Goal: Task Accomplishment & Management: Manage account settings

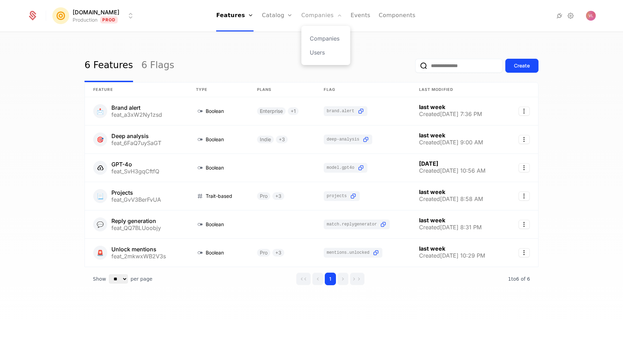
click at [302, 20] on link "Companies" at bounding box center [321, 15] width 41 height 31
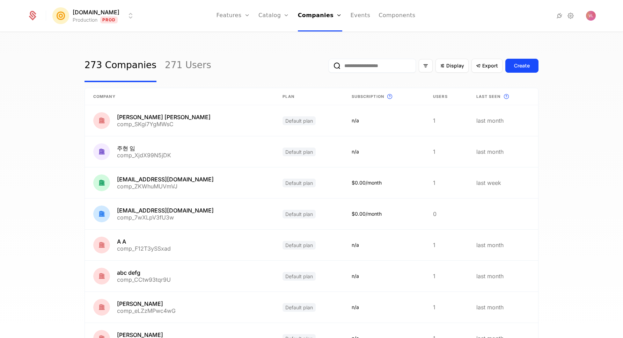
click at [380, 64] on input "email" at bounding box center [372, 66] width 87 height 14
paste input "**********"
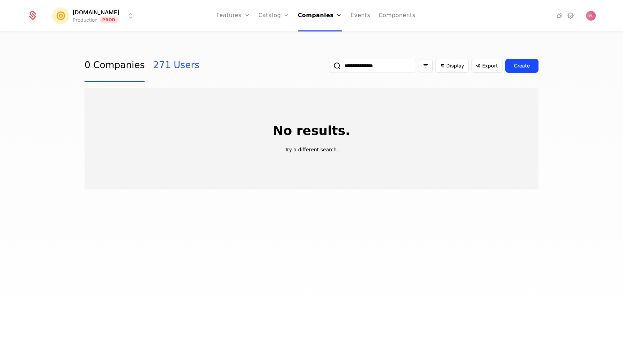
type input "**********"
click at [185, 73] on link "271 Users" at bounding box center [176, 65] width 46 height 33
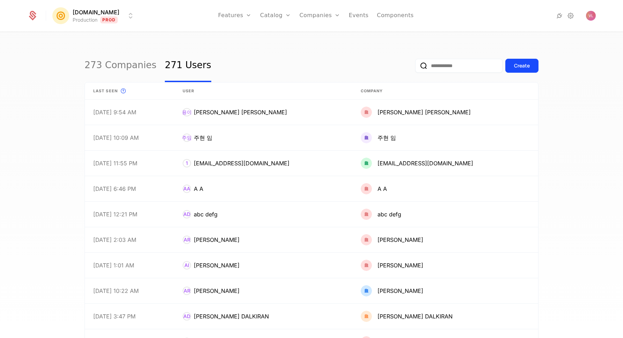
click at [436, 66] on input "email" at bounding box center [458, 66] width 87 height 14
paste input "**********"
type input "**********"
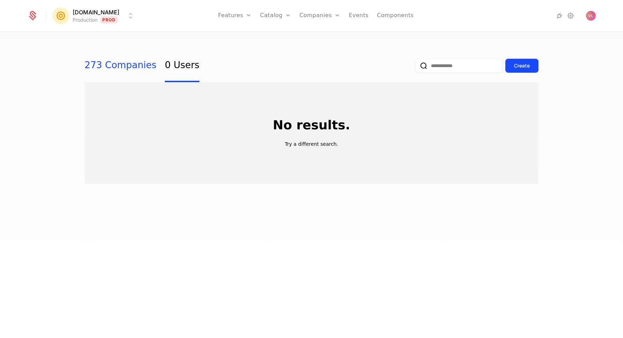
click at [115, 67] on link "273 Companies" at bounding box center [121, 65] width 72 height 33
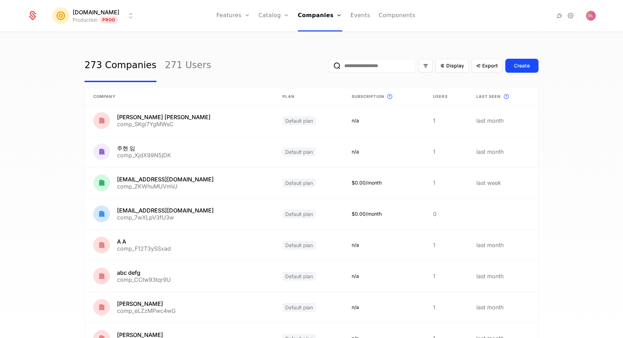
click at [368, 65] on input "email" at bounding box center [372, 66] width 87 height 14
paste input "**********"
type input "**********"
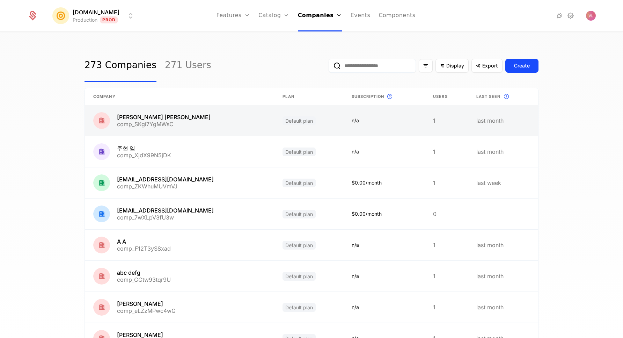
click at [155, 128] on link at bounding box center [179, 120] width 189 height 31
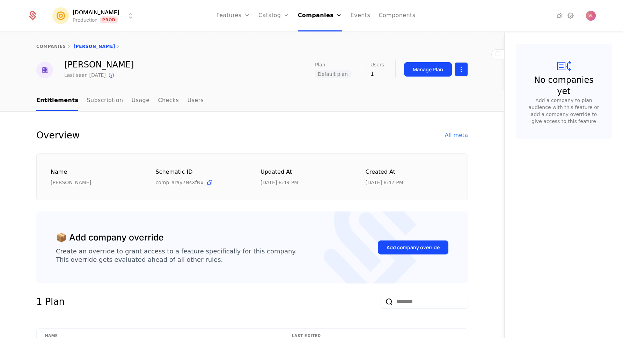
click at [462, 72] on html "Mention.click Production Prod Features Features Flags Catalog Plans Add Ons Cre…" at bounding box center [311, 169] width 623 height 338
click at [309, 93] on html "Mention.click Production Prod Features Features Flags Catalog Plans Add Ons Cre…" at bounding box center [311, 169] width 623 height 338
click at [450, 135] on div "All meta" at bounding box center [456, 135] width 23 height 8
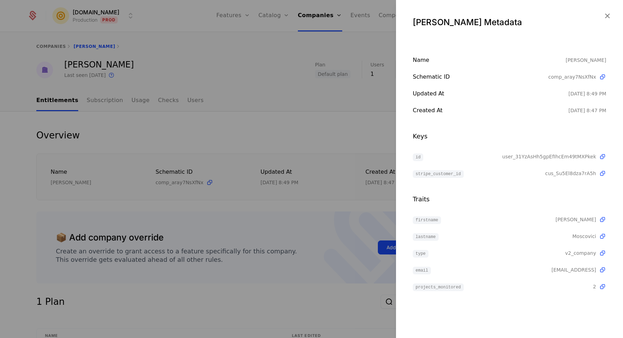
drag, startPoint x: 194, startPoint y: 171, endPoint x: 189, endPoint y: 170, distance: 5.0
click at [193, 171] on div at bounding box center [311, 169] width 623 height 338
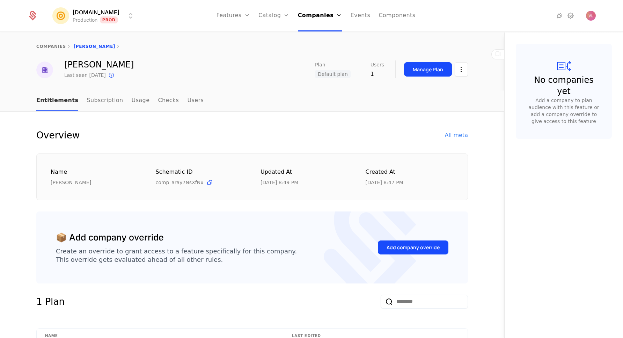
click at [54, 104] on link "Entitlements" at bounding box center [57, 100] width 42 height 21
click at [90, 101] on link "Subscription" at bounding box center [105, 100] width 36 height 21
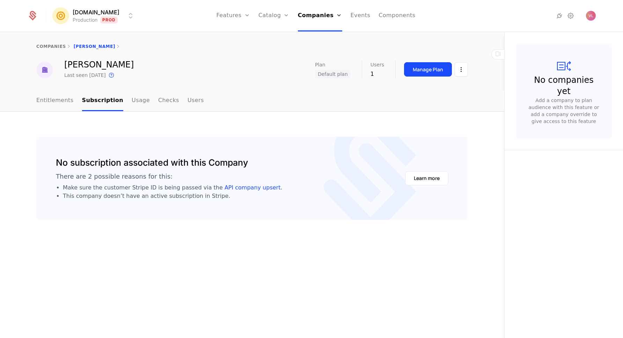
click at [121, 101] on ul "Entitlements Subscription Usage Checks Users" at bounding box center [120, 100] width 168 height 21
click at [132, 101] on link "Usage" at bounding box center [141, 100] width 18 height 21
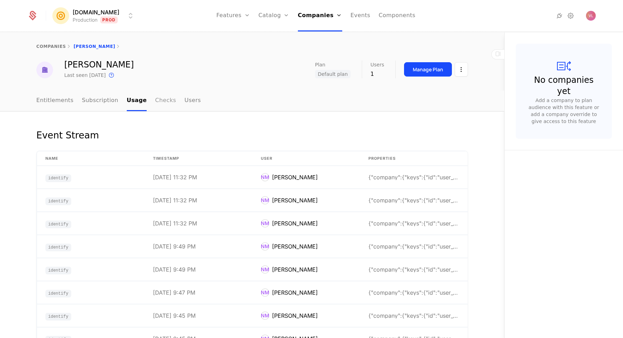
click at [155, 105] on link "Checks" at bounding box center [165, 100] width 21 height 21
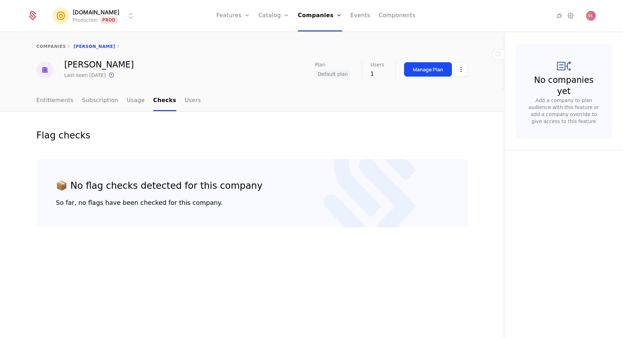
click at [191, 108] on link "Users" at bounding box center [193, 100] width 16 height 21
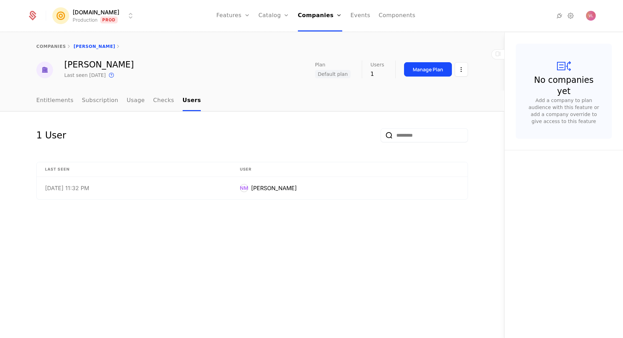
click at [72, 101] on ul "Entitlements Subscription Usage Checks Users" at bounding box center [118, 100] width 164 height 21
click at [59, 99] on link "Entitlements" at bounding box center [54, 100] width 37 height 21
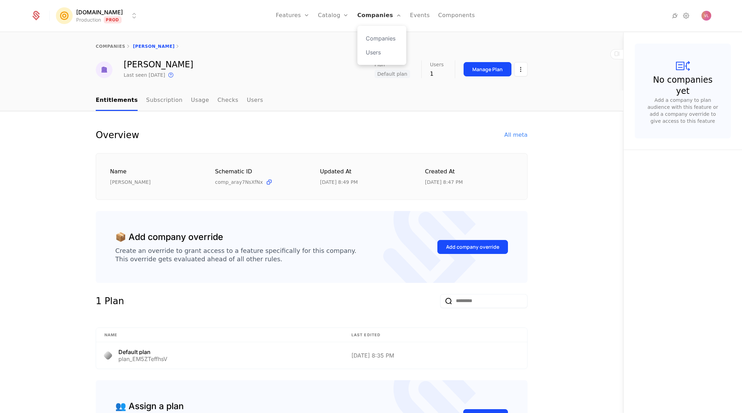
click at [368, 20] on link "Companies" at bounding box center [379, 15] width 44 height 31
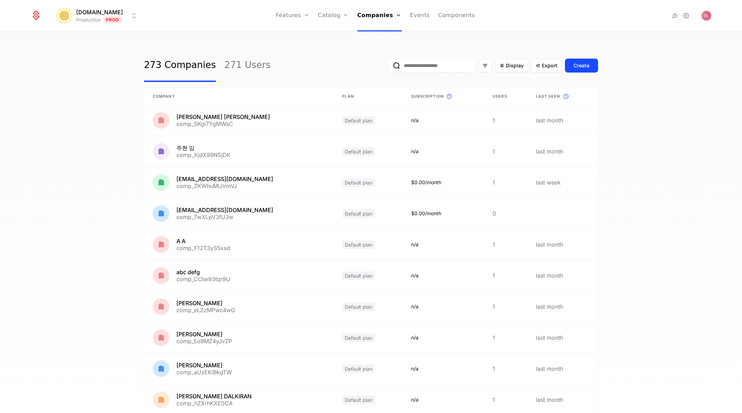
click at [417, 68] on input "email" at bounding box center [431, 66] width 87 height 14
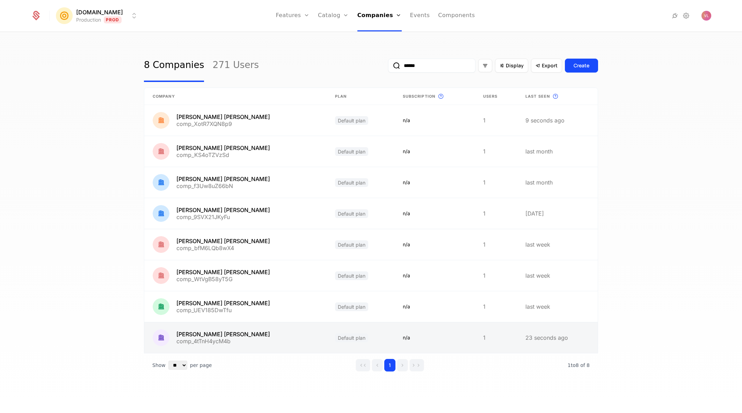
type input "******"
click at [246, 337] on link at bounding box center [235, 338] width 182 height 31
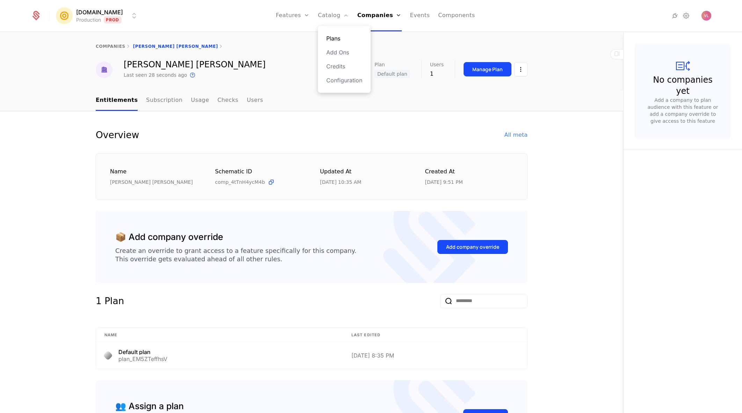
click at [343, 39] on link "Plans" at bounding box center [344, 38] width 36 height 8
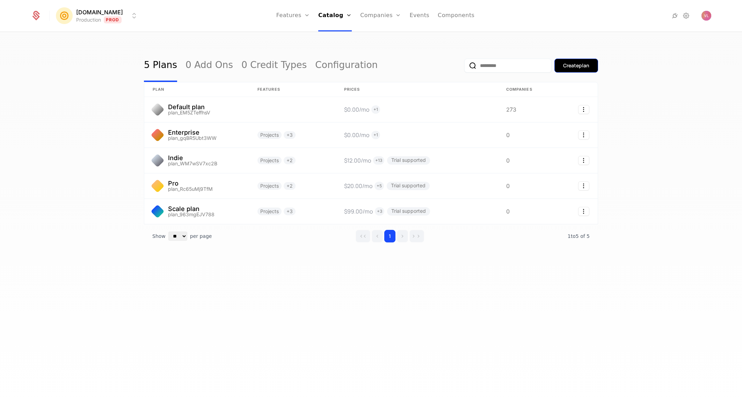
click at [584, 71] on button "Create plan" at bounding box center [576, 66] width 44 height 14
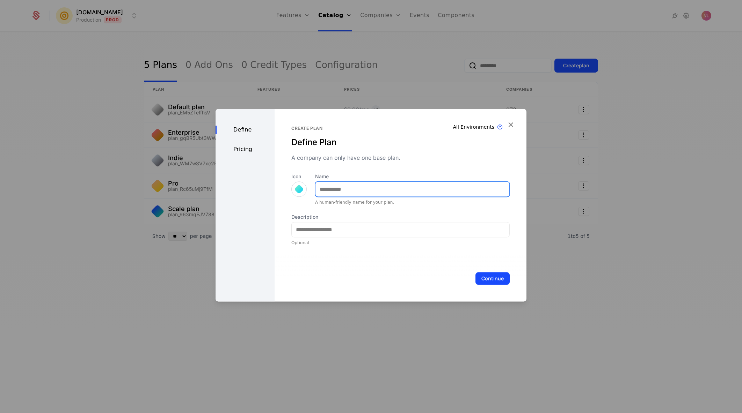
click at [326, 190] on input "Name" at bounding box center [412, 189] width 194 height 15
type input "**********"
click at [478, 277] on button "Continue" at bounding box center [492, 278] width 34 height 13
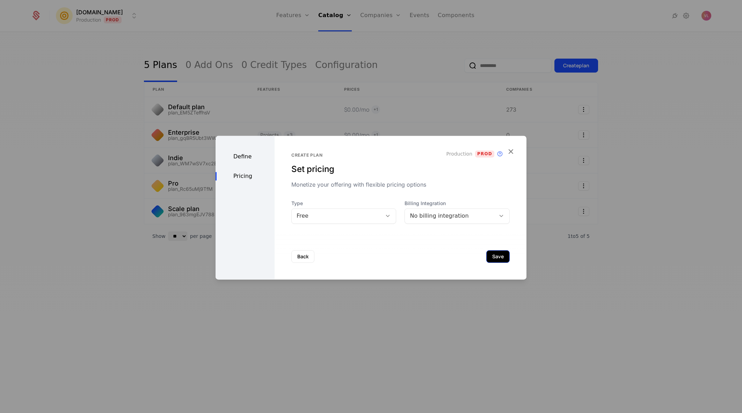
click at [495, 253] on button "Save" at bounding box center [497, 256] width 23 height 13
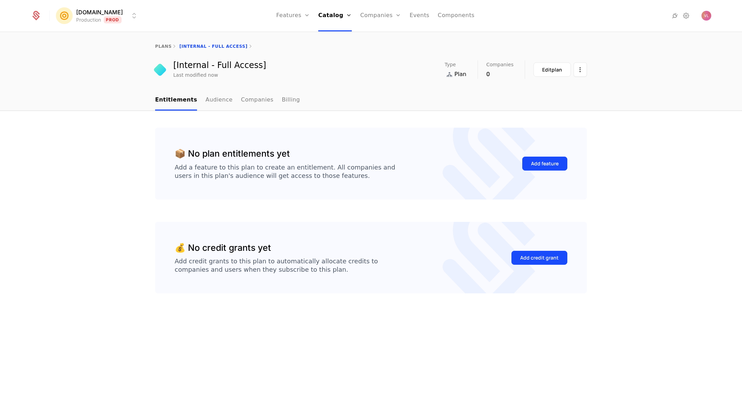
click at [528, 171] on div "Add feature" at bounding box center [544, 163] width 45 height 33
click at [533, 166] on div "Add feature" at bounding box center [545, 163] width 28 height 7
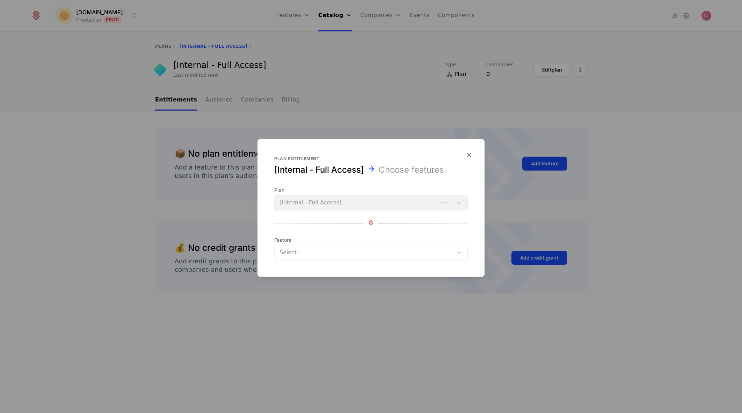
click at [315, 249] on div at bounding box center [364, 253] width 168 height 10
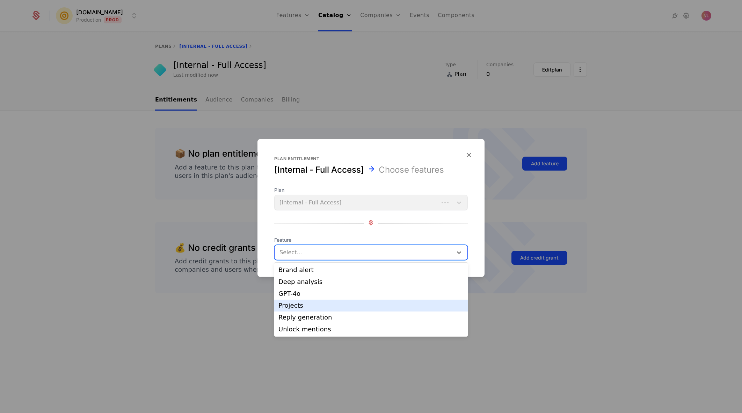
click at [310, 304] on div "Projects" at bounding box center [370, 306] width 185 height 6
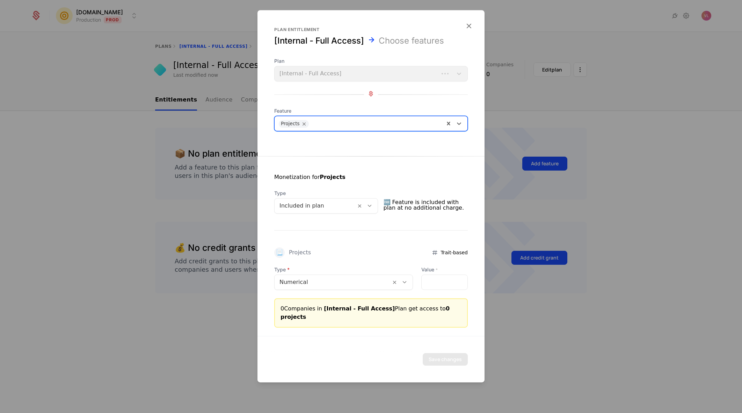
click at [329, 287] on div at bounding box center [332, 283] width 107 height 10
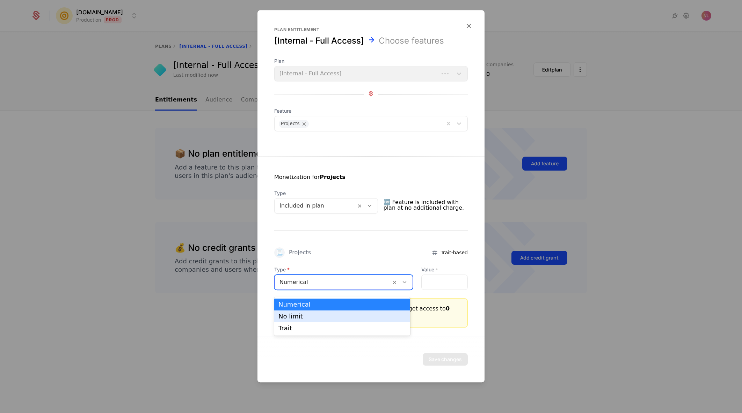
click at [323, 314] on div "No limit" at bounding box center [341, 317] width 127 height 6
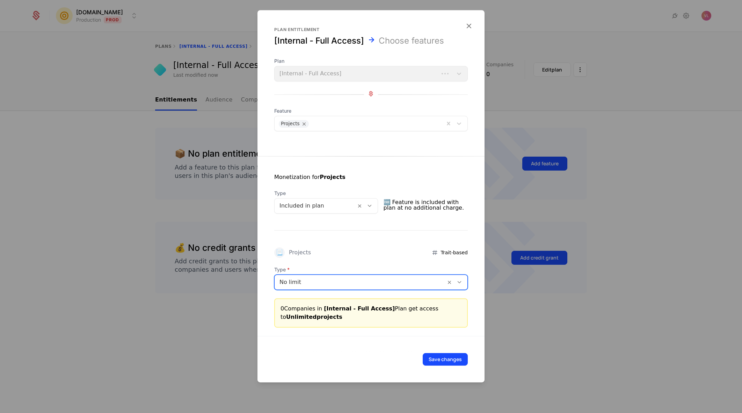
click at [455, 352] on div "Save changes" at bounding box center [370, 359] width 227 height 46
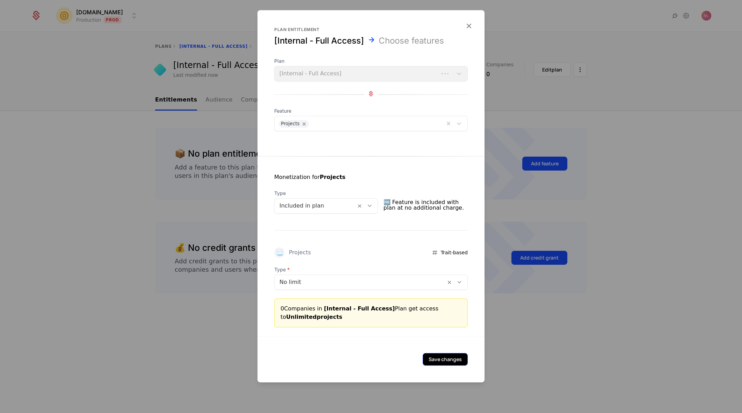
click at [453, 355] on button "Save changes" at bounding box center [445, 359] width 45 height 13
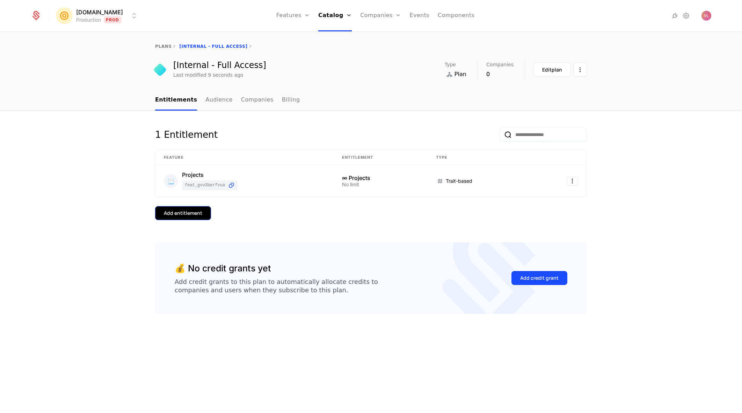
click at [191, 215] on div "Add entitlement" at bounding box center [183, 213] width 38 height 7
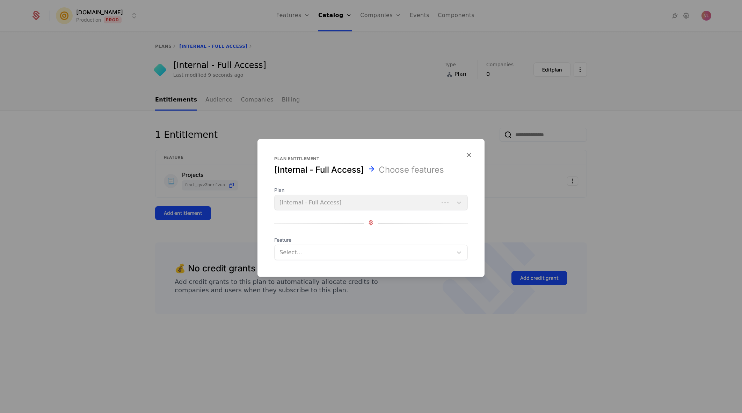
click at [333, 254] on div at bounding box center [364, 253] width 168 height 10
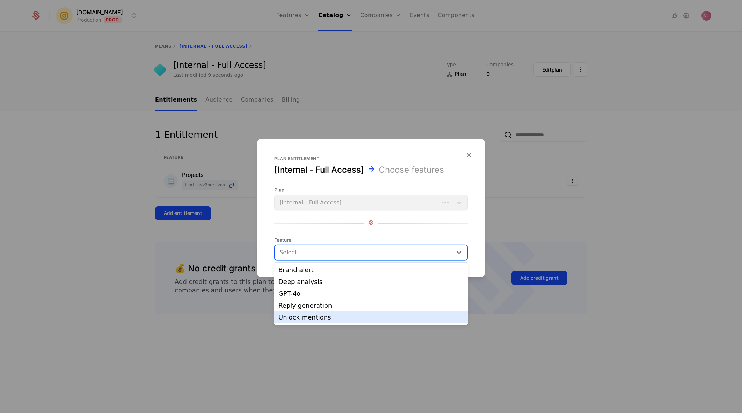
click at [326, 315] on div "Unlock mentions" at bounding box center [370, 318] width 185 height 6
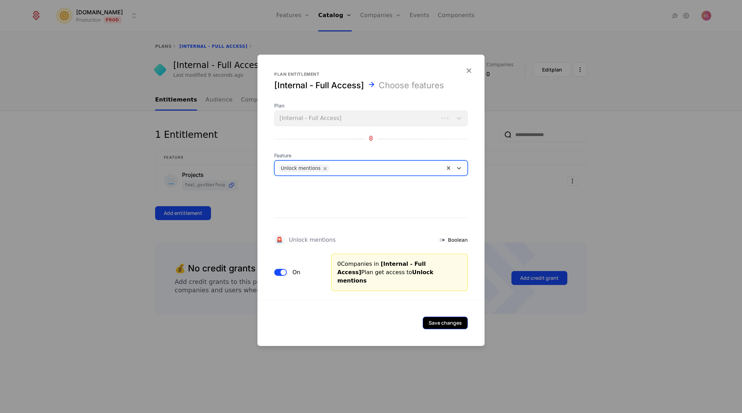
click at [443, 318] on button "Save changes" at bounding box center [445, 323] width 45 height 13
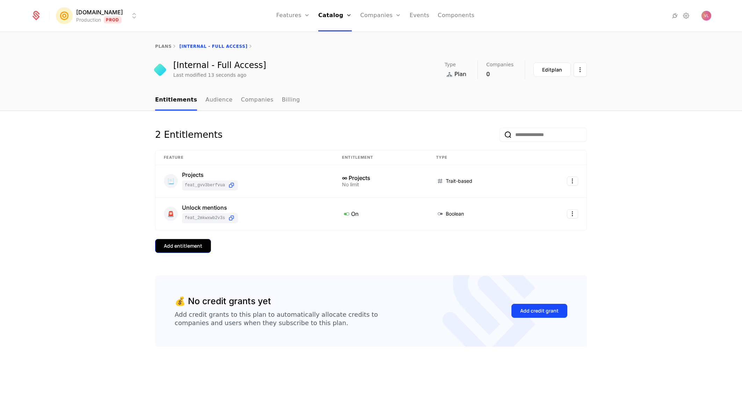
click at [176, 246] on div "Add entitlement" at bounding box center [183, 246] width 38 height 7
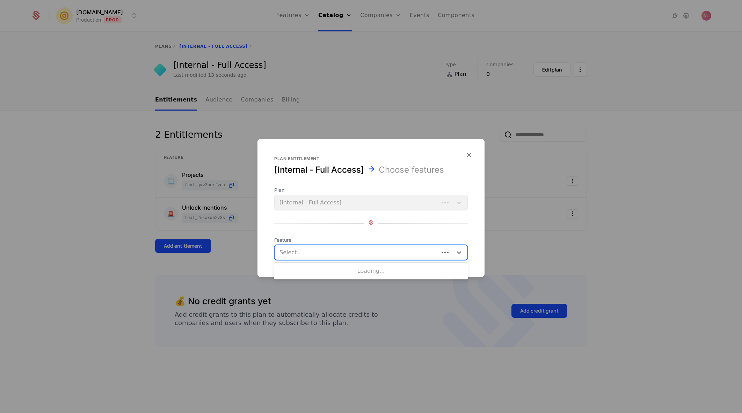
click at [322, 252] on div at bounding box center [357, 253] width 154 height 10
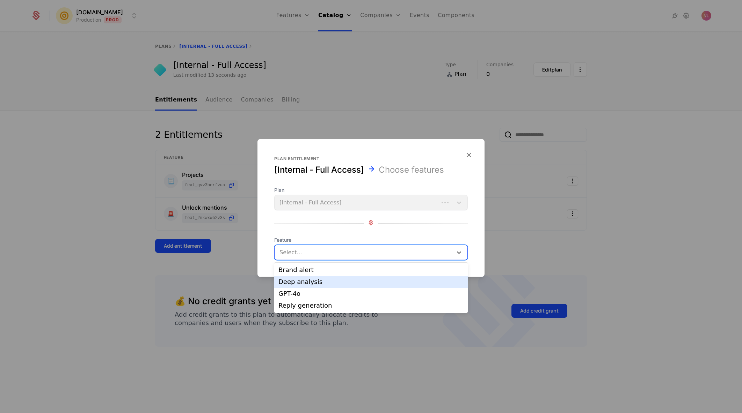
click at [323, 282] on div "Deep analysis" at bounding box center [370, 282] width 185 height 6
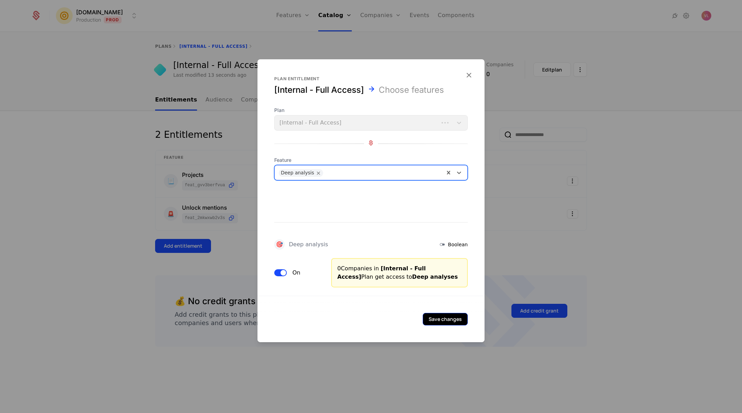
click at [441, 319] on button "Save changes" at bounding box center [445, 319] width 45 height 13
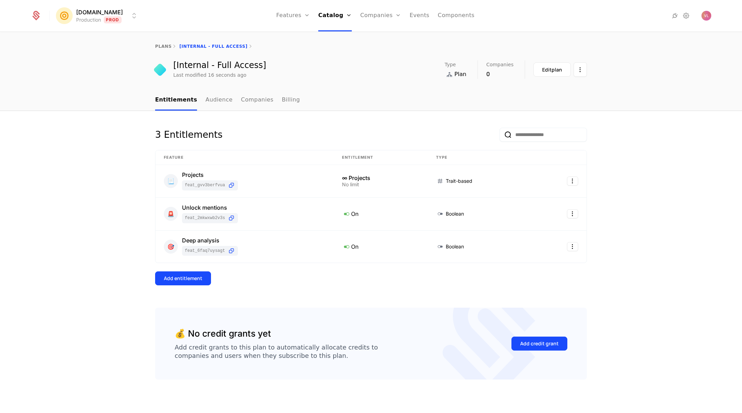
click at [192, 271] on div "3 Entitlements Feature Entitlement Type 📃 Projects feat_GvV3BerFvUA ∞ Projects …" at bounding box center [371, 218] width 432 height 180
click at [192, 275] on div "Add entitlement" at bounding box center [183, 278] width 38 height 7
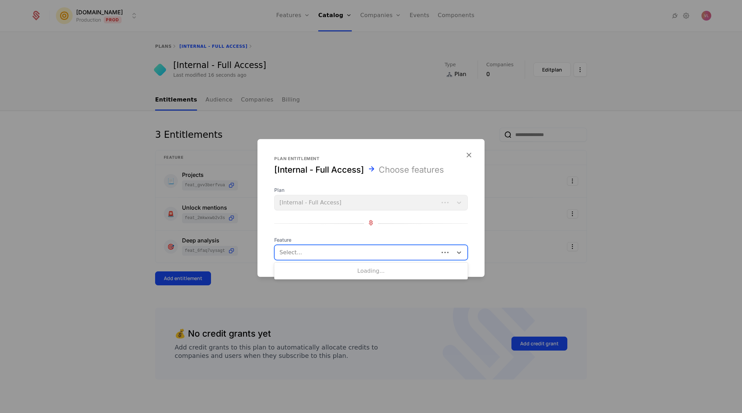
click at [347, 257] on div at bounding box center [357, 253] width 154 height 10
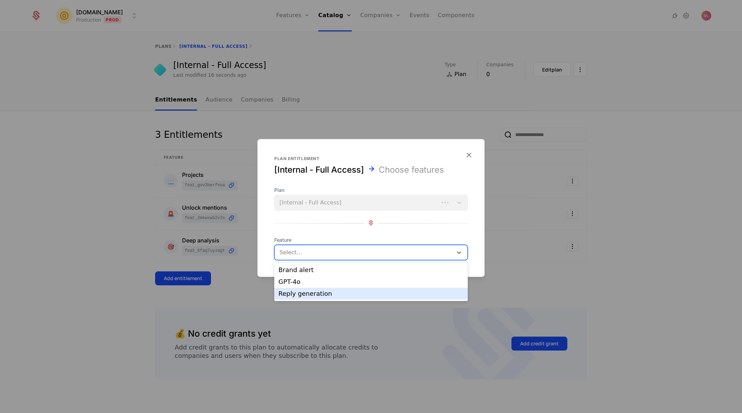
click at [333, 293] on div "Reply generation" at bounding box center [370, 294] width 185 height 6
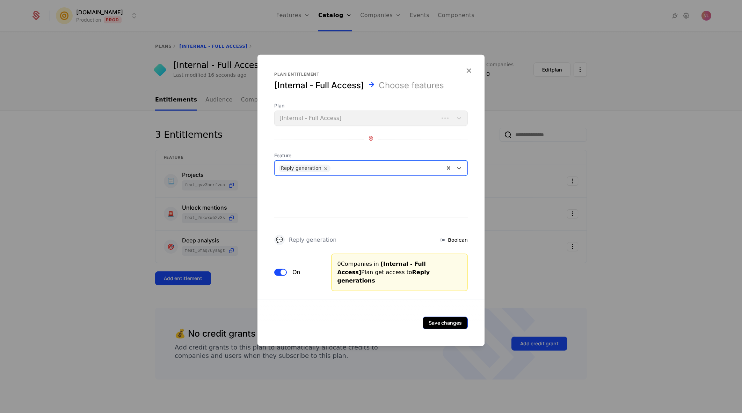
click at [448, 319] on button "Save changes" at bounding box center [445, 323] width 45 height 13
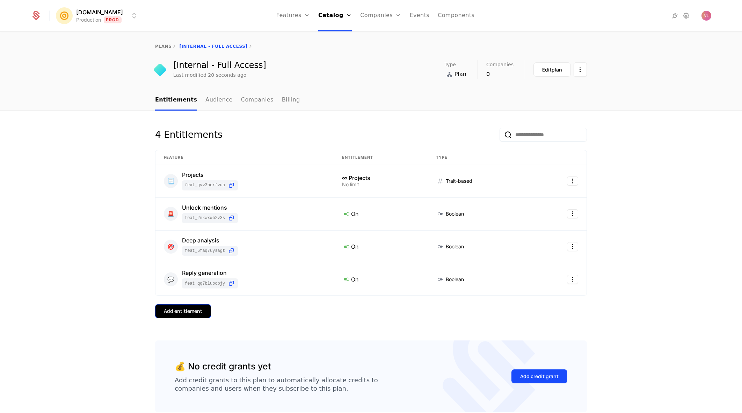
click at [198, 305] on button "Add entitlement" at bounding box center [183, 312] width 56 height 14
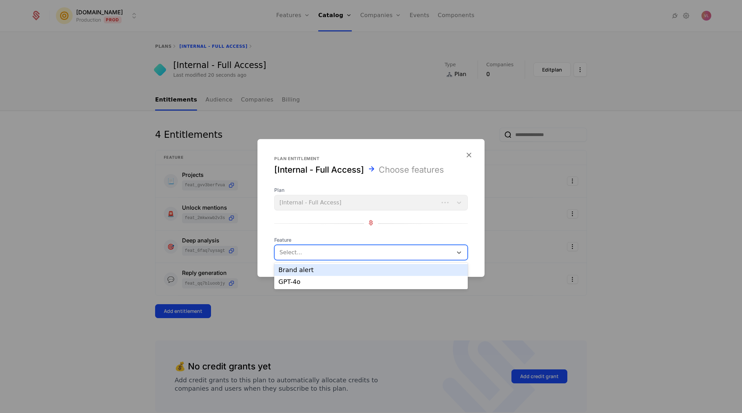
click at [330, 252] on div at bounding box center [364, 253] width 168 height 10
click at [320, 269] on div "Brand alert" at bounding box center [370, 270] width 185 height 6
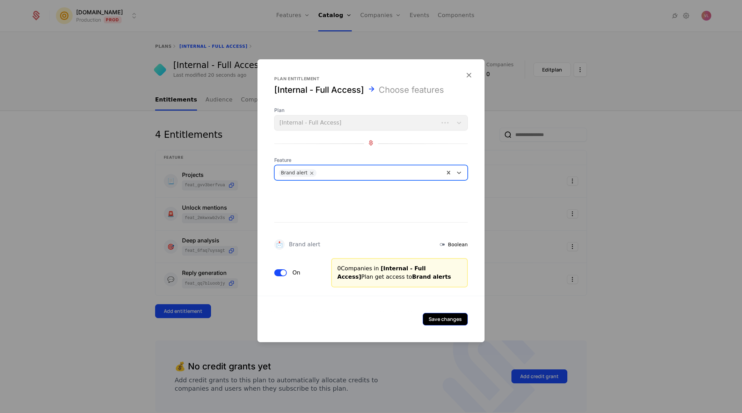
click at [437, 320] on button "Save changes" at bounding box center [445, 319] width 45 height 13
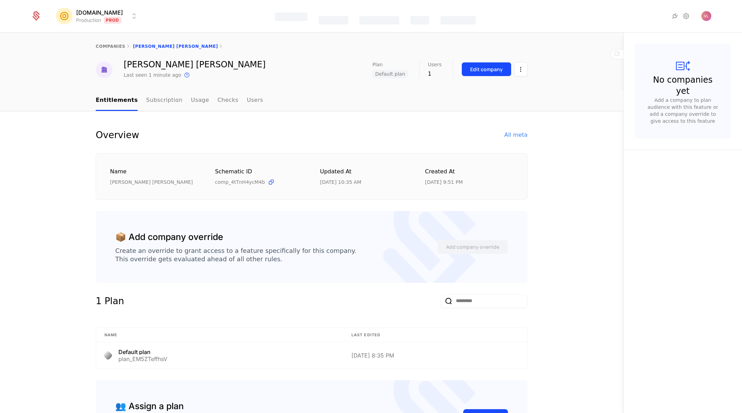
click at [487, 76] on button "Edit company" at bounding box center [486, 69] width 50 height 14
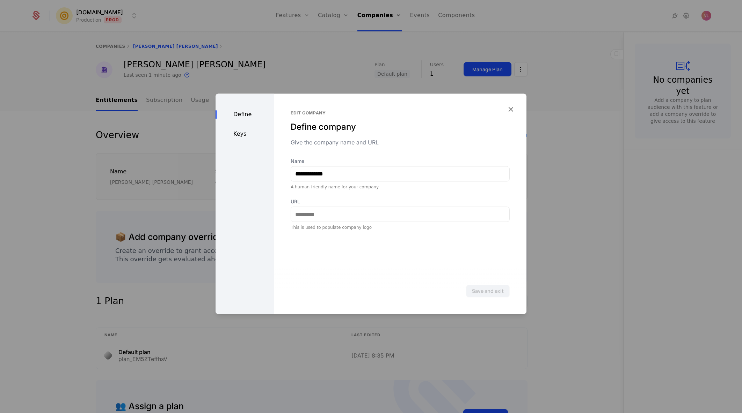
click at [525, 64] on div at bounding box center [371, 206] width 742 height 413
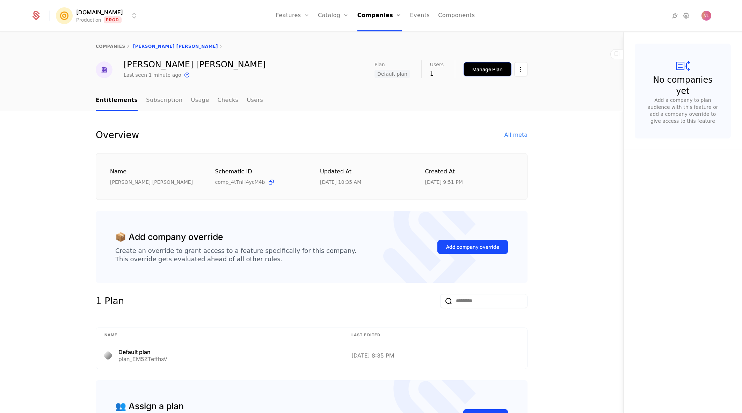
click at [493, 71] on div "Manage Plan" at bounding box center [487, 69] width 30 height 7
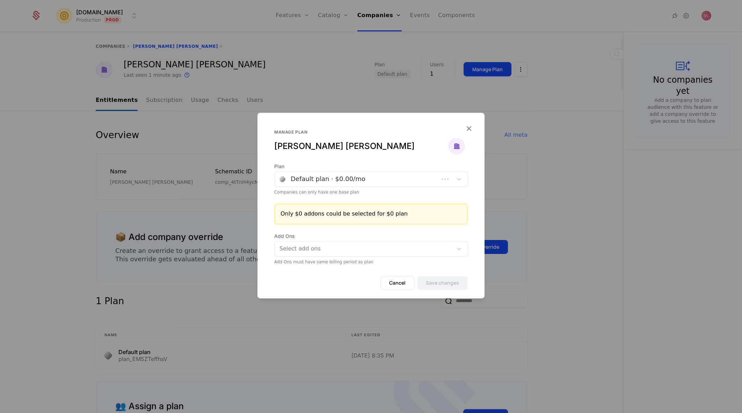
click at [338, 177] on div at bounding box center [356, 179] width 154 height 10
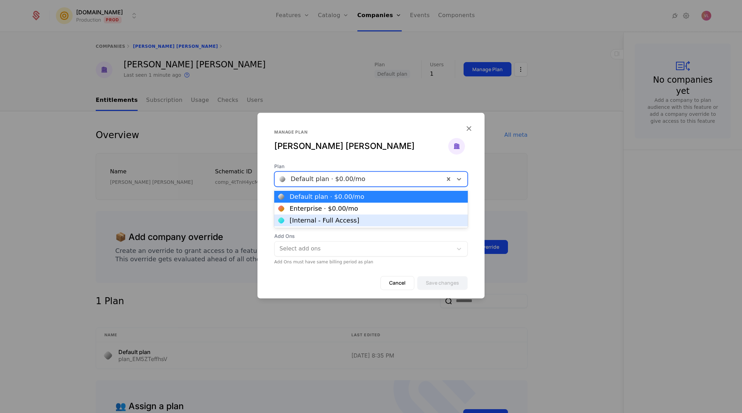
click at [337, 219] on div "[Internal - Full Access]" at bounding box center [323, 221] width 69 height 6
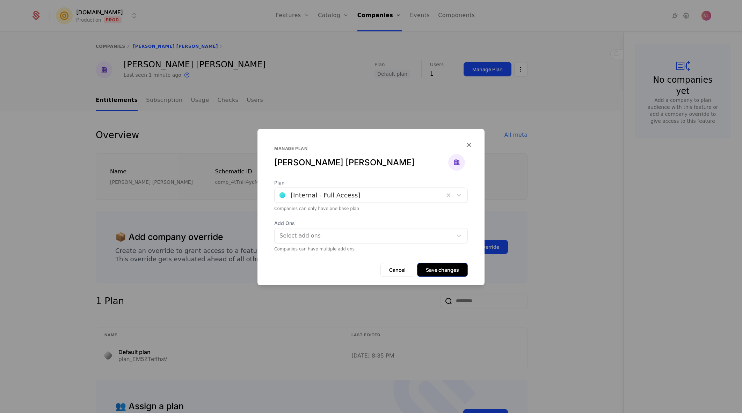
click at [441, 270] on button "Save changes" at bounding box center [442, 270] width 51 height 14
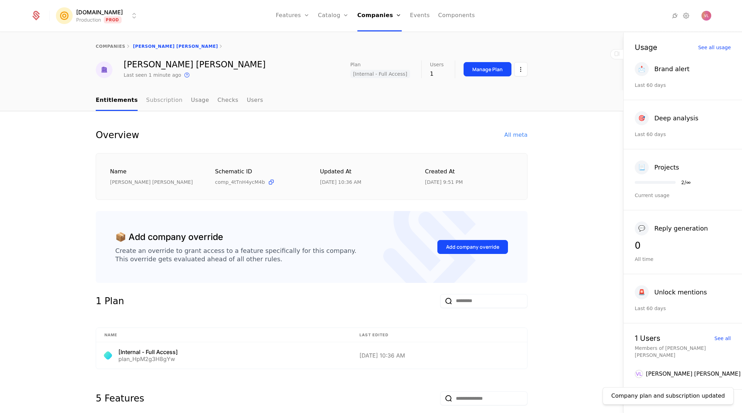
click at [169, 104] on link "Subscription" at bounding box center [164, 100] width 36 height 21
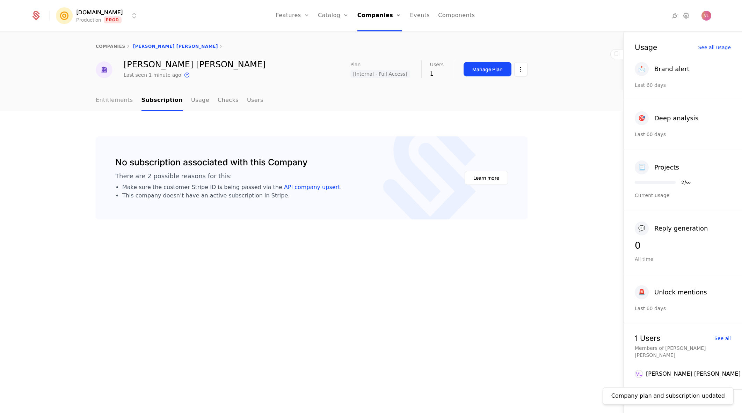
click at [120, 104] on link "Entitlements" at bounding box center [114, 100] width 37 height 21
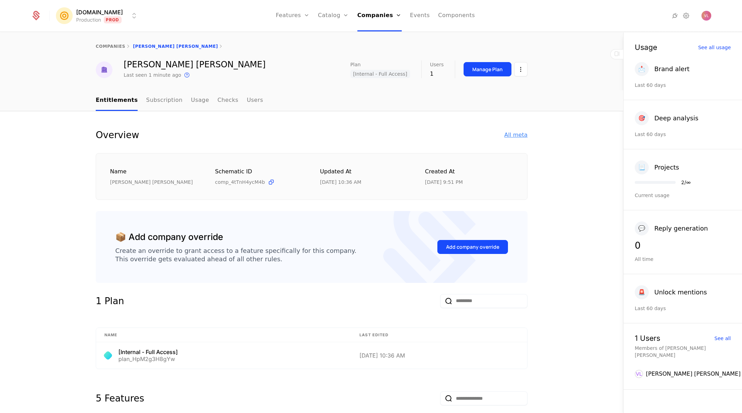
click at [510, 135] on div "All meta" at bounding box center [515, 135] width 23 height 8
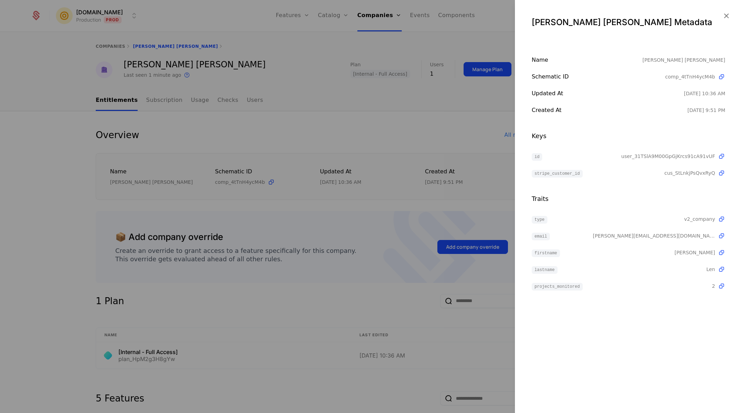
click at [309, 165] on div at bounding box center [371, 206] width 742 height 413
